Goal: Task Accomplishment & Management: Use online tool/utility

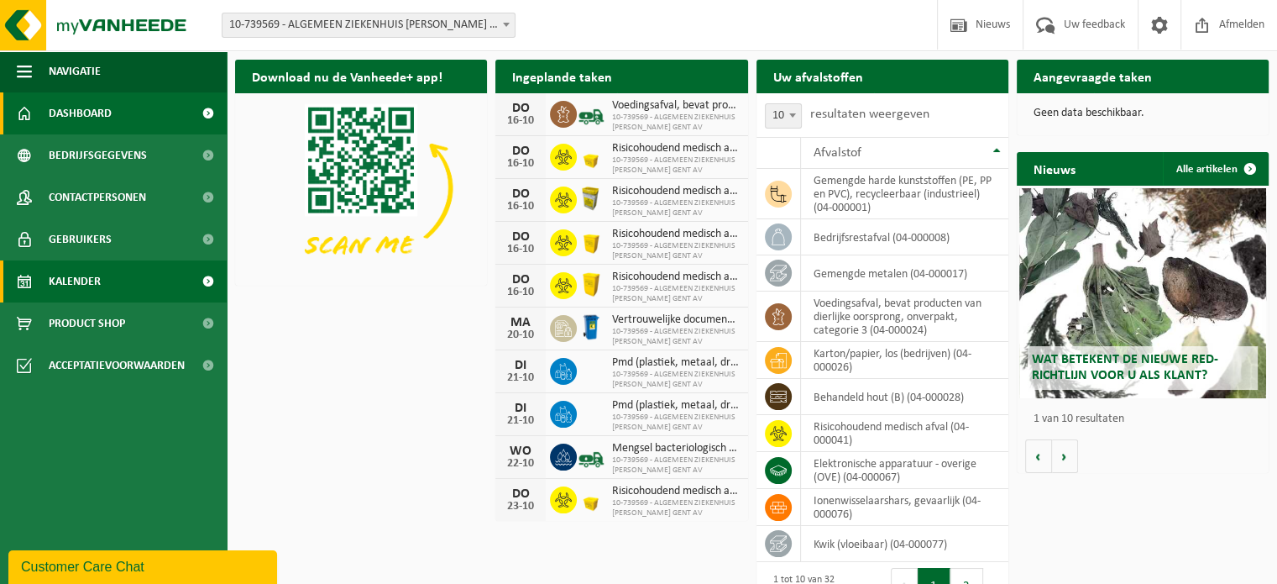
click at [111, 277] on link "Kalender" at bounding box center [113, 281] width 227 height 42
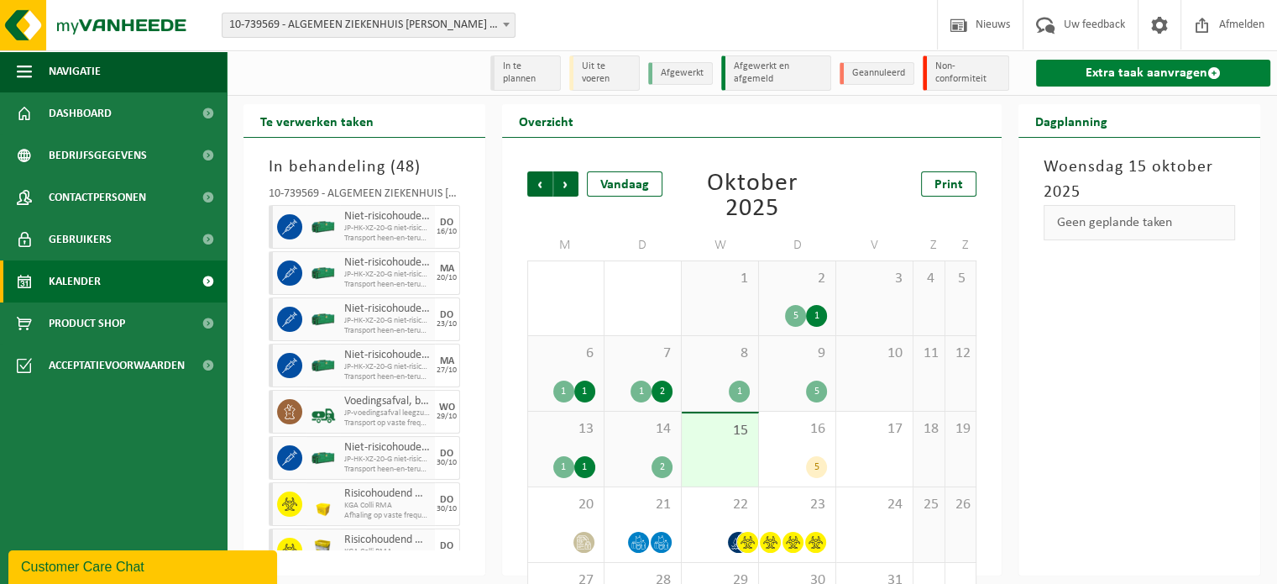
click at [1143, 71] on link "Extra taak aanvragen" at bounding box center [1153, 73] width 234 height 27
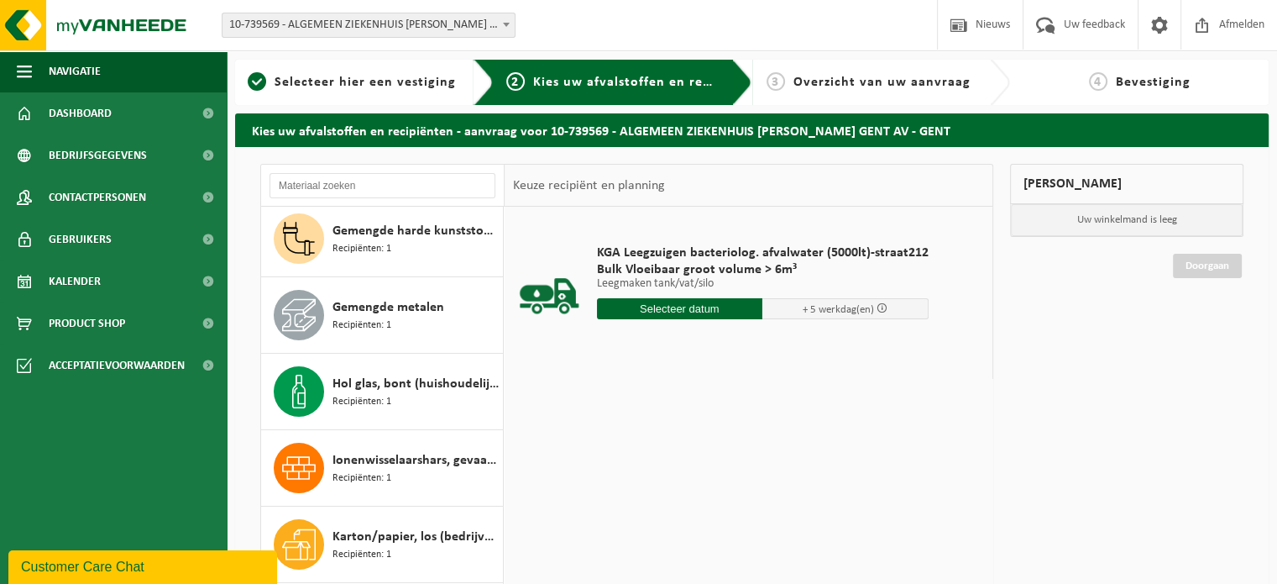
scroll to position [336, 0]
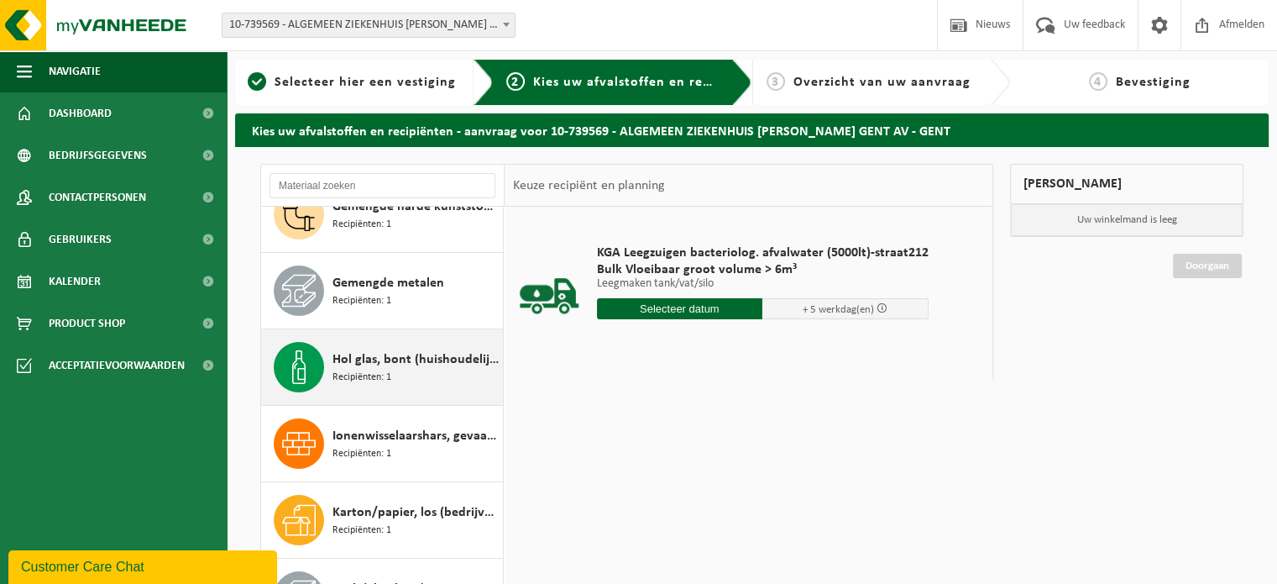
click at [417, 369] on div "Hol glas, bont (huishoudelijk) Recipiënten: 1" at bounding box center [416, 367] width 166 height 50
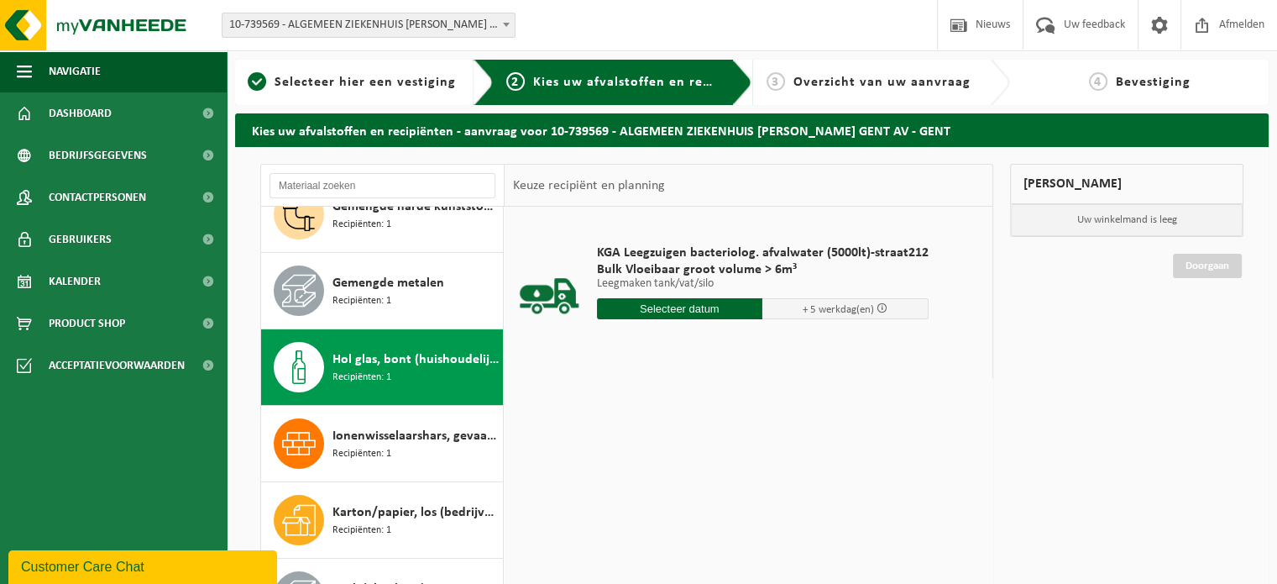
scroll to position [457, 0]
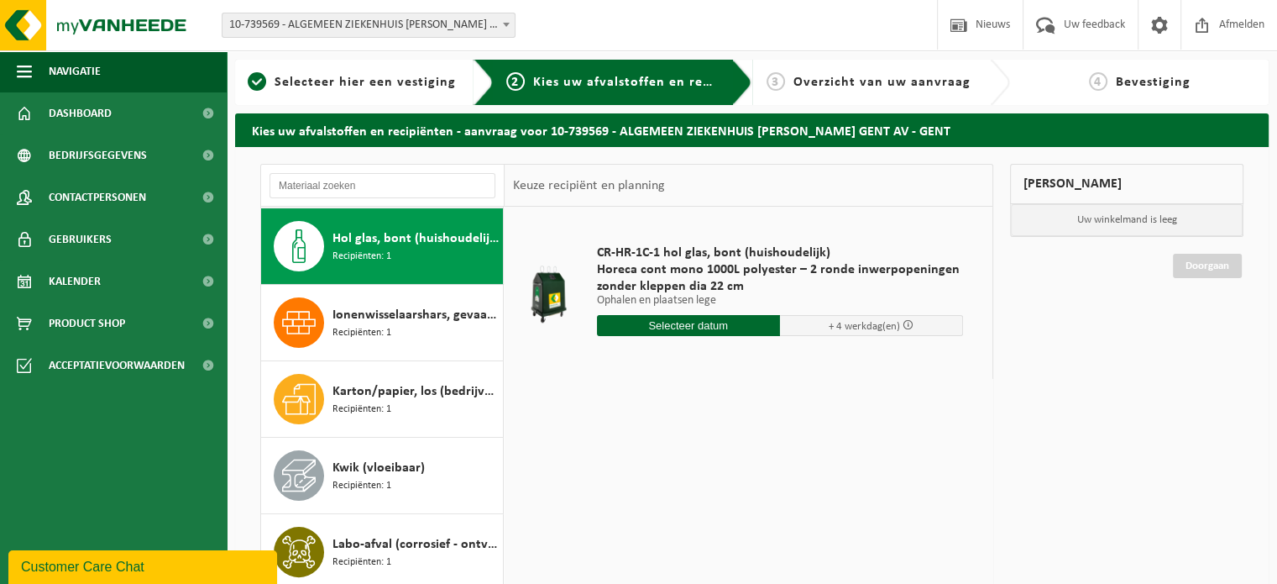
click at [713, 329] on input "text" at bounding box center [688, 325] width 183 height 21
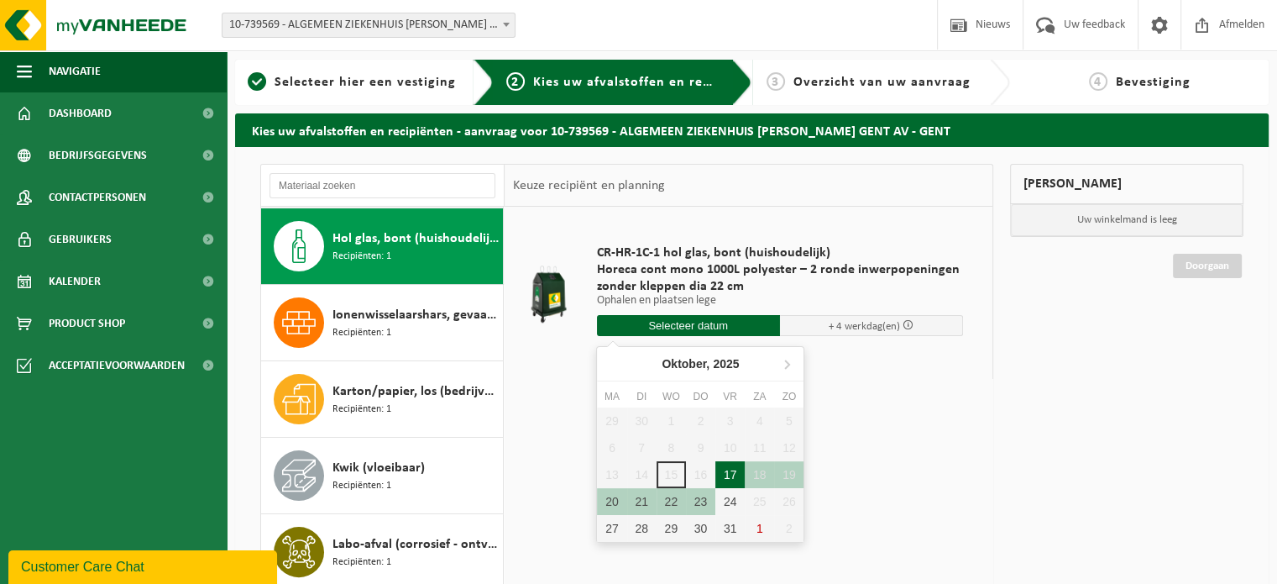
click at [732, 470] on div "17" at bounding box center [730, 474] width 29 height 27
type input "Van 2025-10-17"
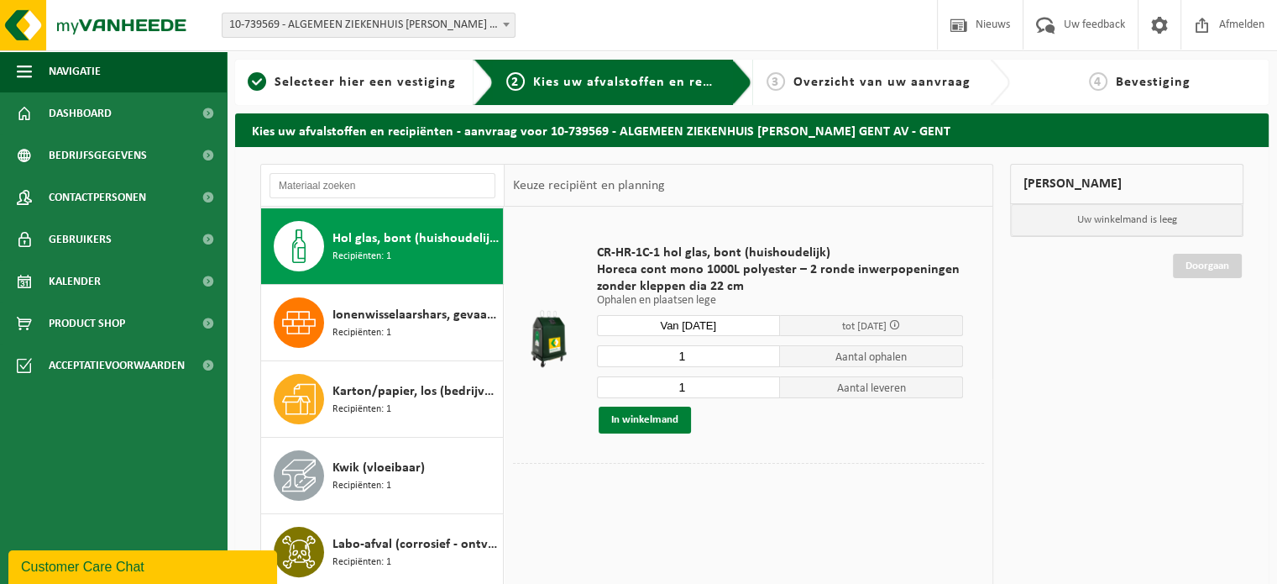
click at [662, 412] on button "In winkelmand" at bounding box center [645, 419] width 92 height 27
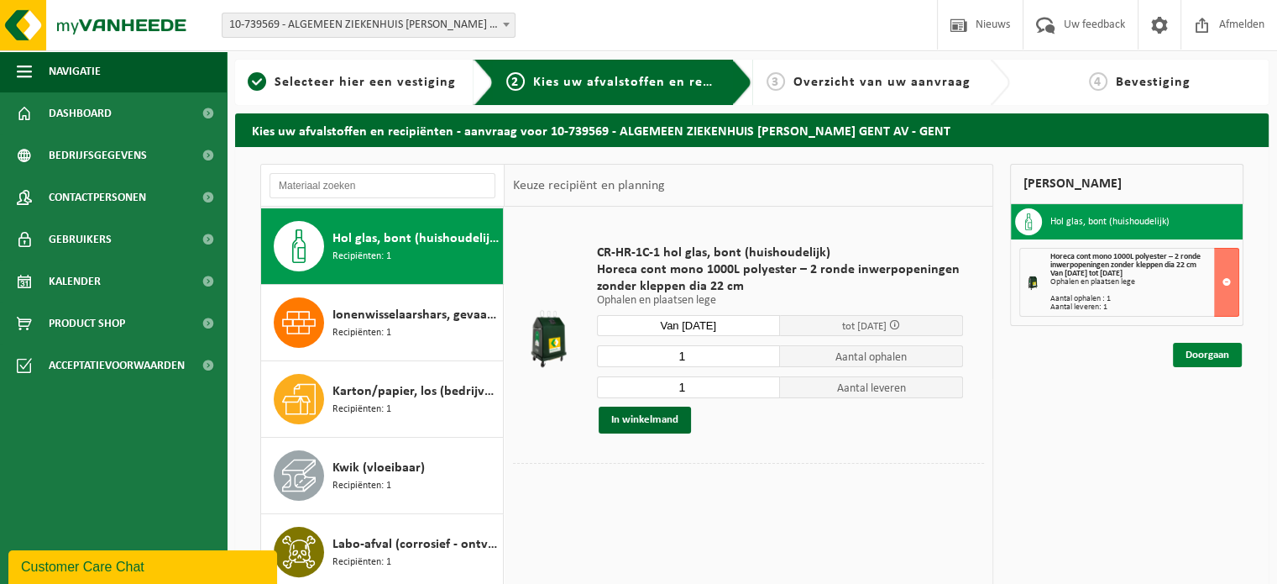
click at [1182, 354] on link "Doorgaan" at bounding box center [1207, 355] width 69 height 24
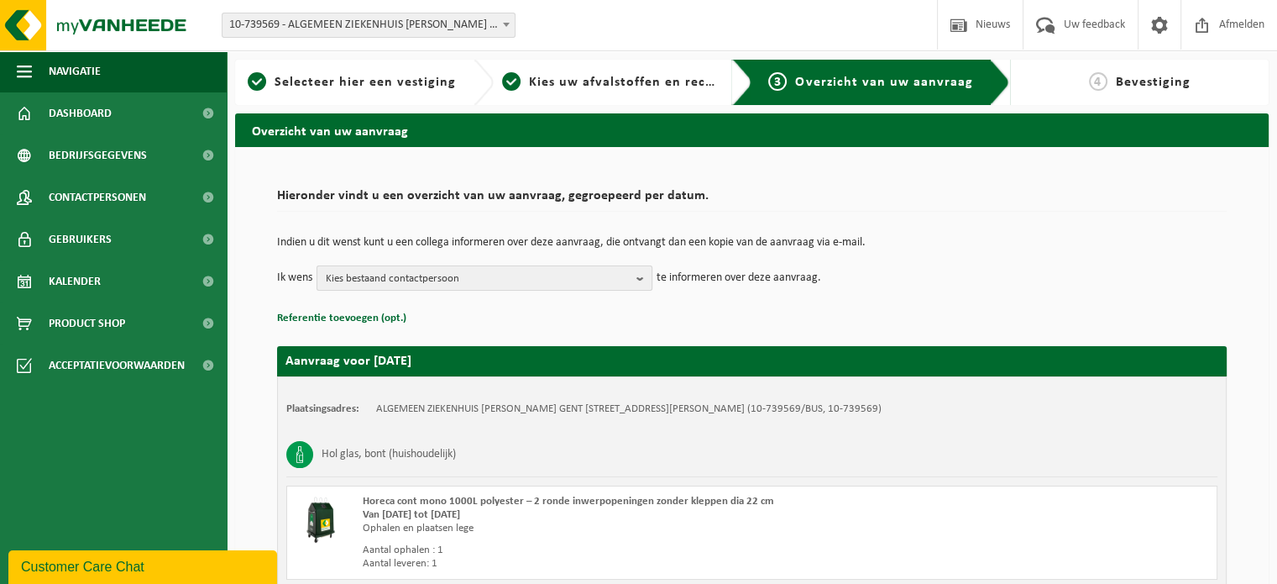
click at [632, 276] on button "Kies bestaand contactpersoon" at bounding box center [485, 277] width 336 height 25
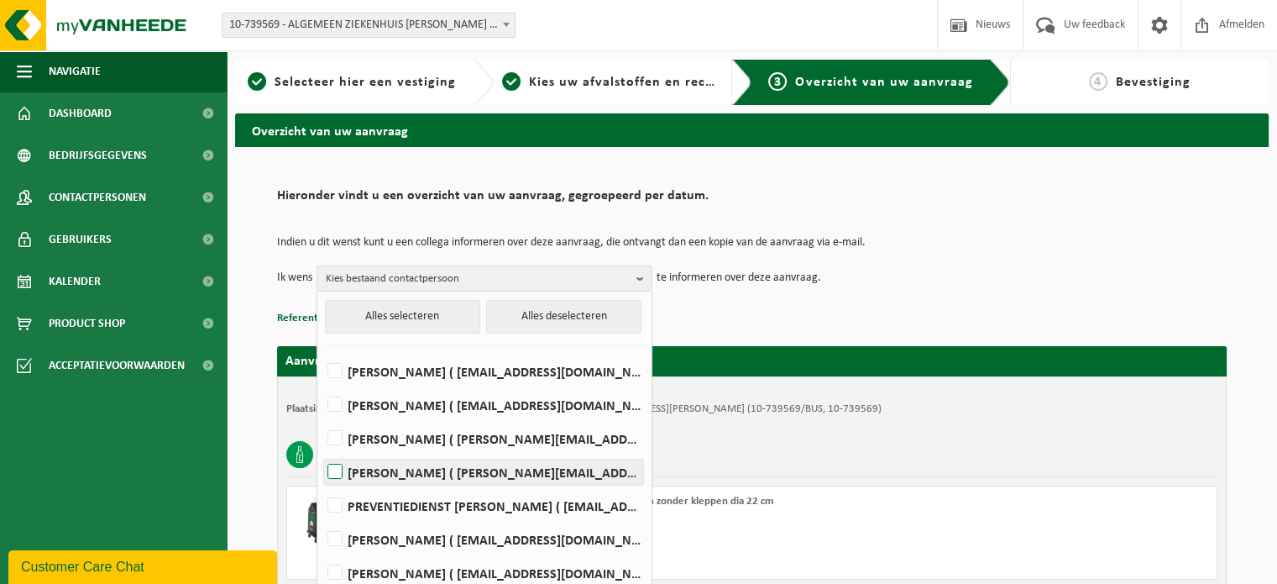
click at [345, 473] on label "Claudia Hoste ( claudia.hoste@janpalfijngent.be )" at bounding box center [483, 471] width 319 height 25
click at [322, 451] on input "Claudia Hoste ( claudia.hoste@janpalfijngent.be )" at bounding box center [321, 450] width 1 height 1
checkbox input "true"
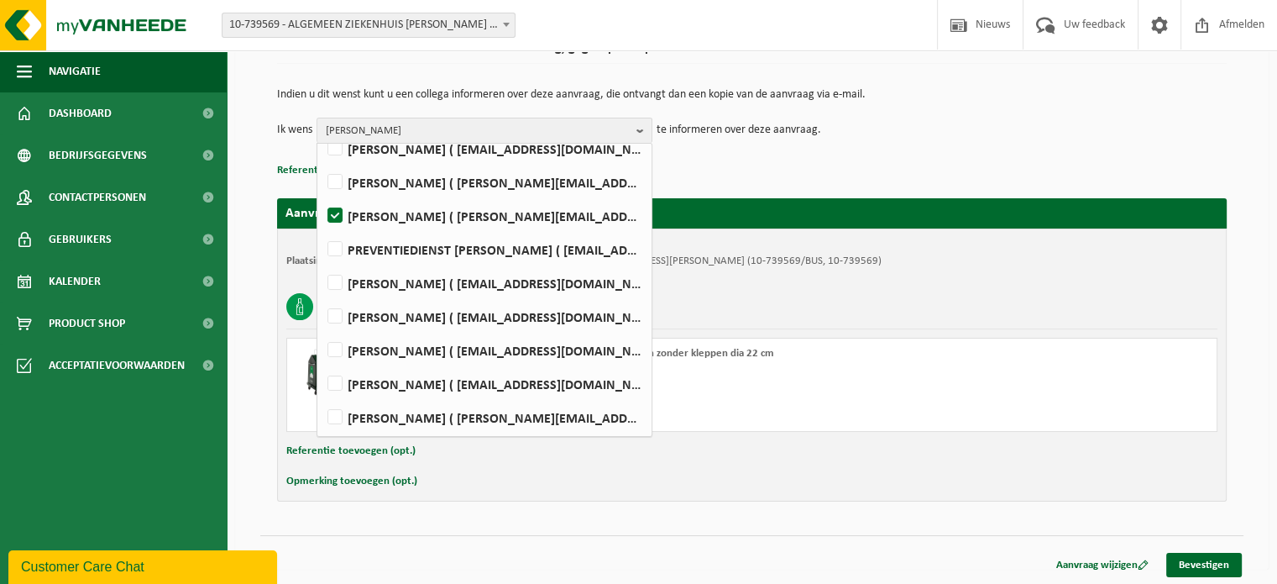
scroll to position [149, 0]
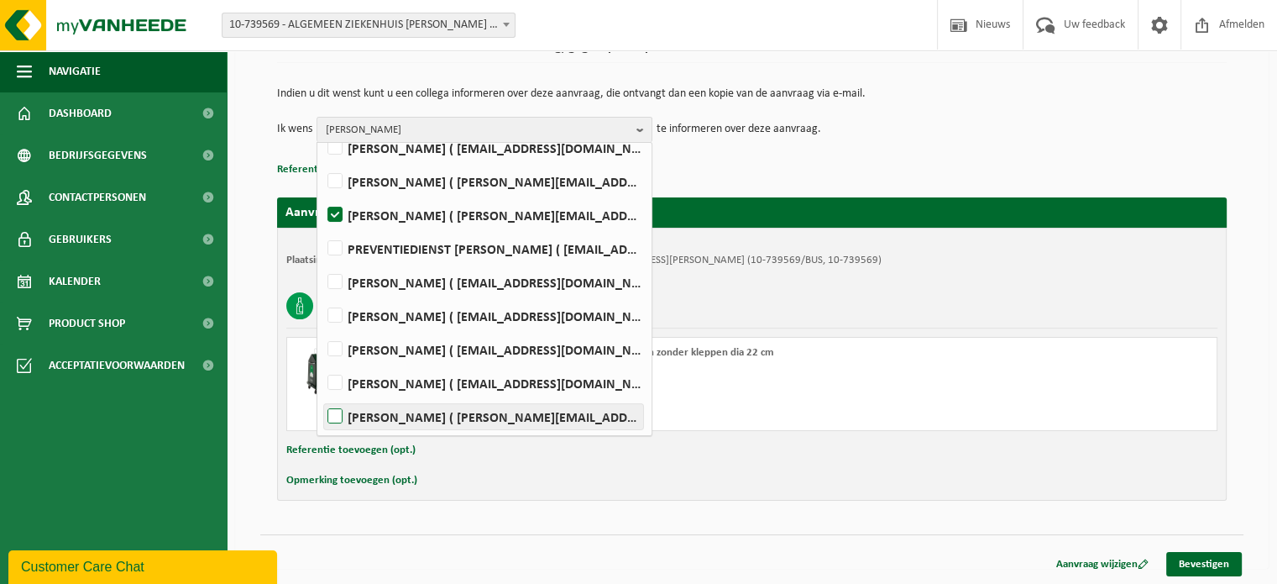
click at [334, 414] on label "Isabelle Van de Walle ( isabelle.vandewalle@janpalfijngent.be )" at bounding box center [483, 416] width 319 height 25
click at [322, 396] on input "Isabelle Van de Walle ( isabelle.vandewalle@janpalfijngent.be )" at bounding box center [321, 395] width 1 height 1
checkbox input "true"
click at [918, 169] on p "Referentie toevoegen (opt.)" at bounding box center [752, 170] width 950 height 22
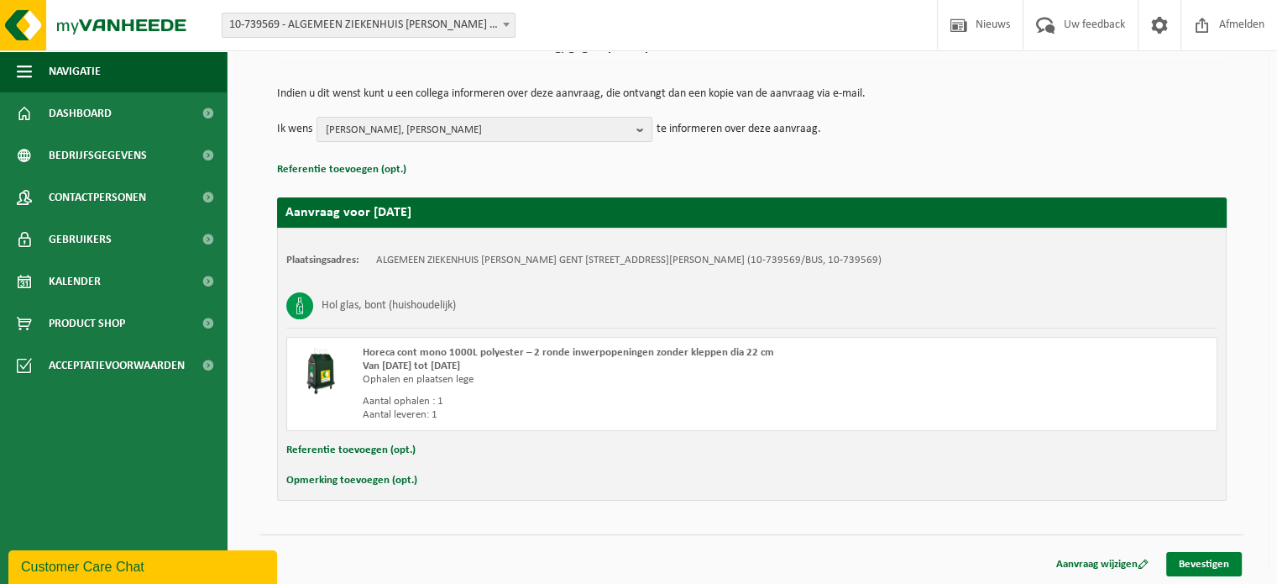
click at [1207, 565] on link "Bevestigen" at bounding box center [1205, 564] width 76 height 24
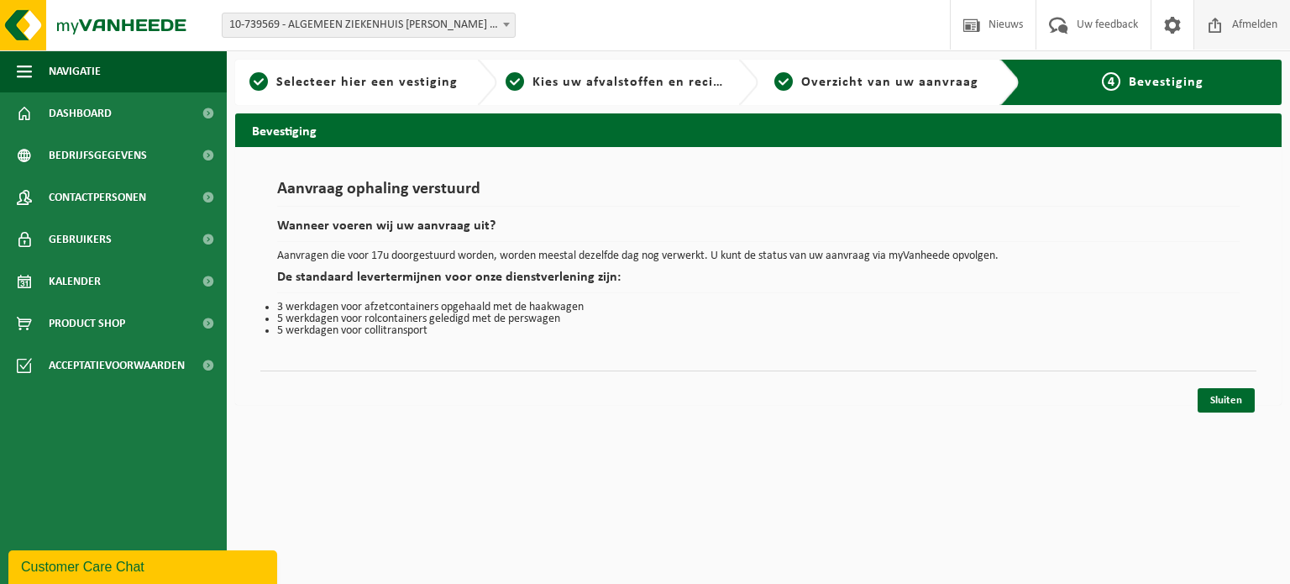
click at [1237, 20] on span "Afmelden" at bounding box center [1255, 25] width 54 height 50
